Goal: Information Seeking & Learning: Learn about a topic

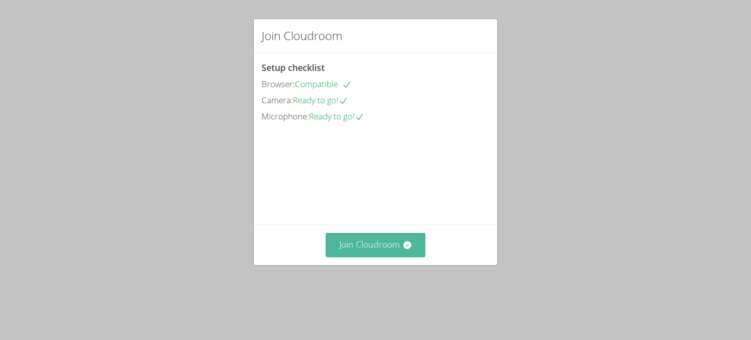
click at [398, 257] on button "Join Cloudroom" at bounding box center [376, 245] width 100 height 24
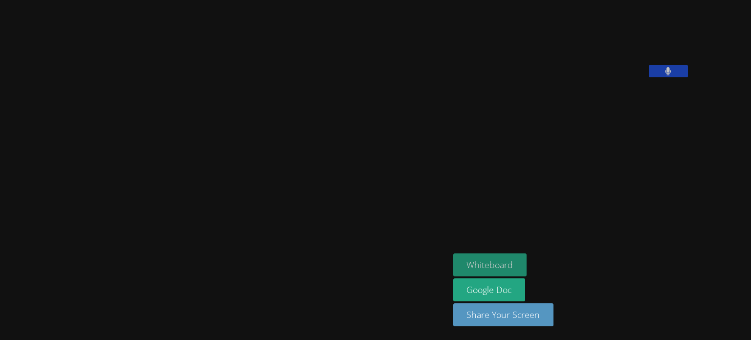
click at [527, 262] on button "Whiteboard" at bounding box center [490, 264] width 74 height 23
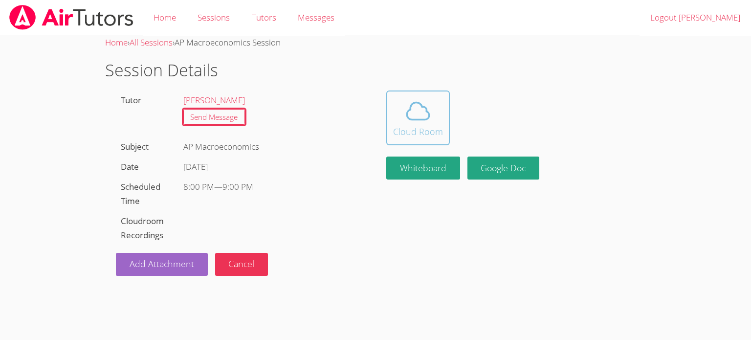
click at [428, 109] on icon at bounding box center [417, 110] width 27 height 27
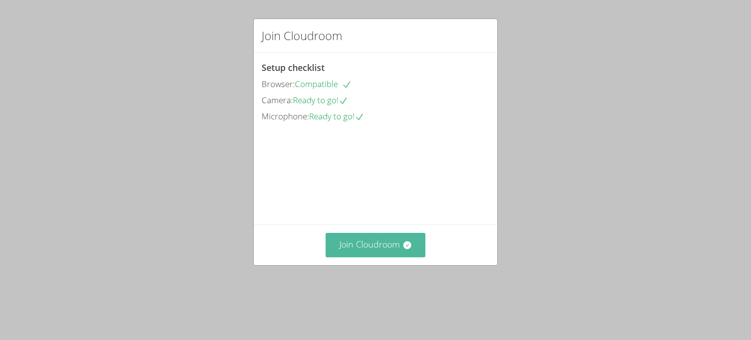
click at [372, 257] on button "Join Cloudroom" at bounding box center [376, 245] width 100 height 24
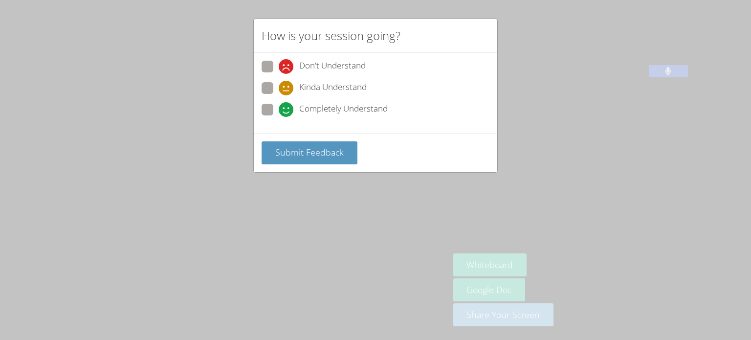
click at [279, 117] on span at bounding box center [279, 117] width 0 height 0
click at [279, 110] on input "Completely Understand" at bounding box center [283, 108] width 8 height 8
radio input "true"
click at [295, 153] on span "Submit Feedback" at bounding box center [309, 152] width 68 height 12
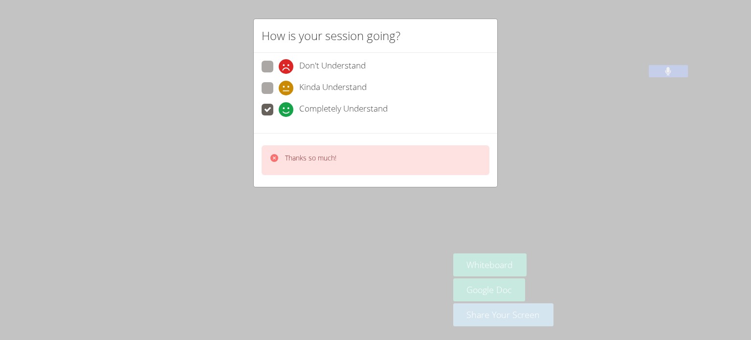
click at [308, 183] on div "Thanks so much!" at bounding box center [376, 160] width 244 height 54
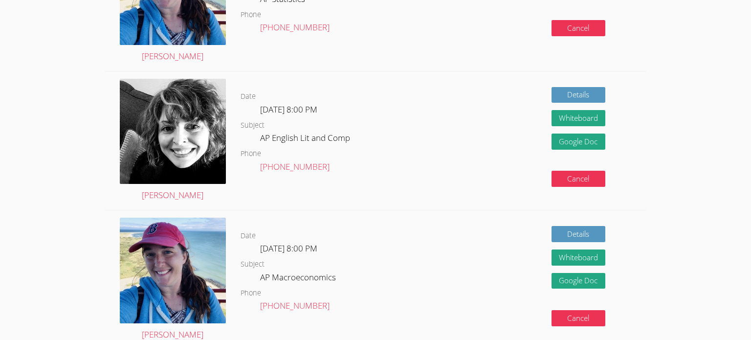
scroll to position [488, 0]
